Goal: Task Accomplishment & Management: Use online tool/utility

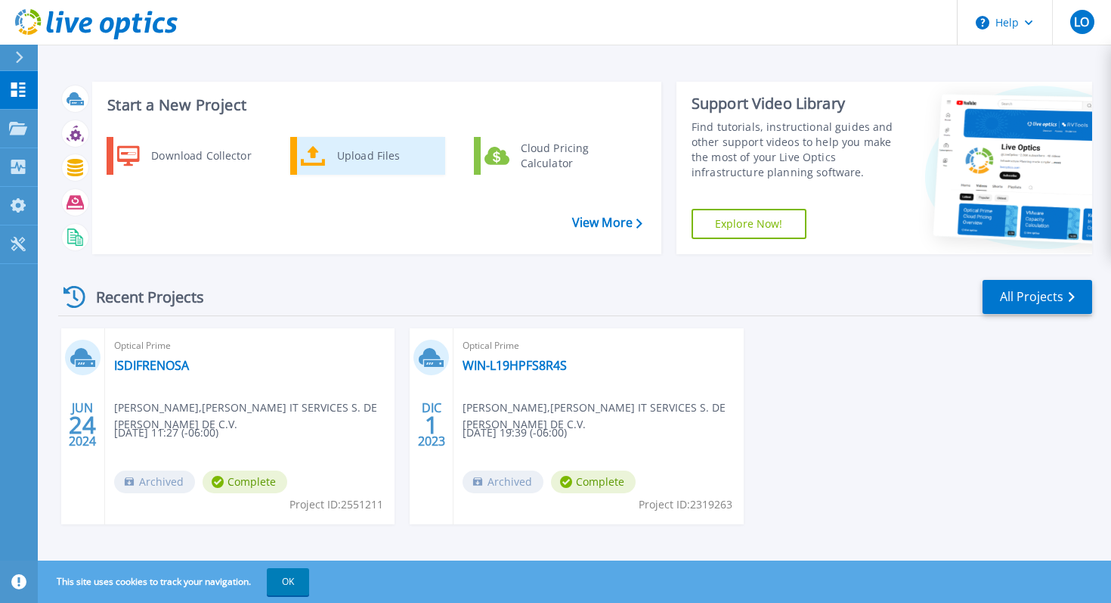
click at [298, 157] on link "Upload Files" at bounding box center [367, 156] width 155 height 38
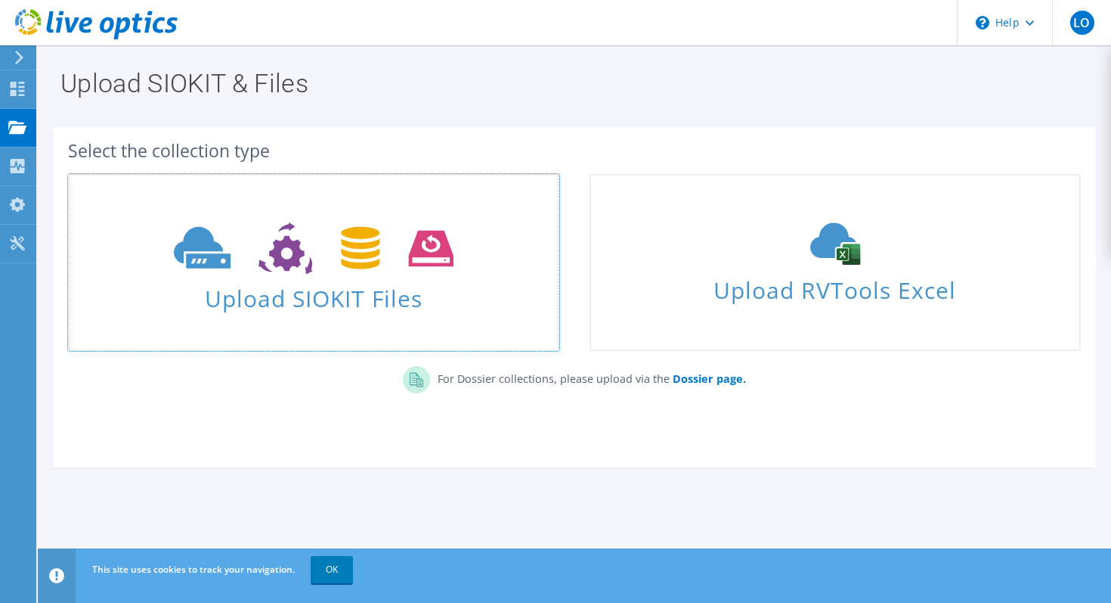
click at [460, 313] on link "Upload SIOKIT Files" at bounding box center [313, 262] width 491 height 177
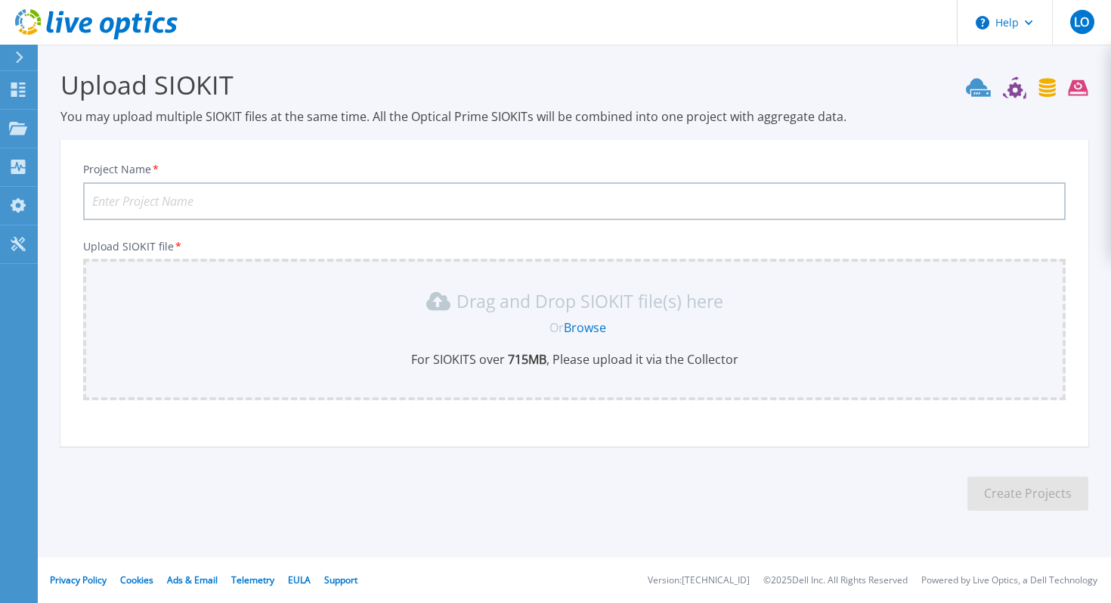
click at [584, 327] on link "Browse" at bounding box center [585, 327] width 42 height 17
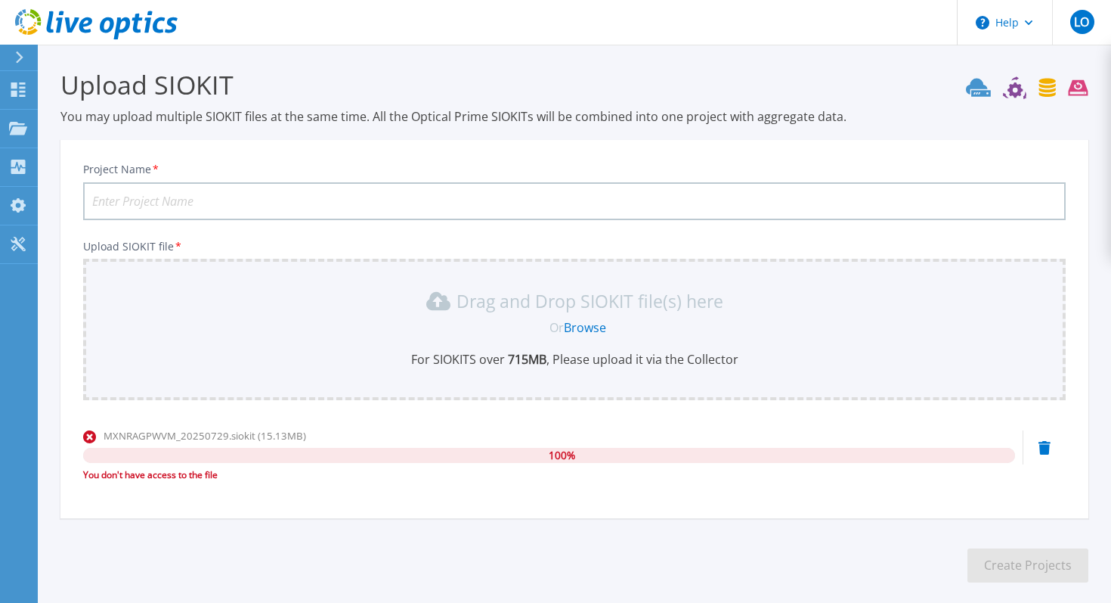
click at [493, 563] on section "Upload SIOKIT You may upload multiple SIOKIT files at the same time. All the Op…" at bounding box center [575, 331] width 1074 height 572
